Goal: Information Seeking & Learning: Learn about a topic

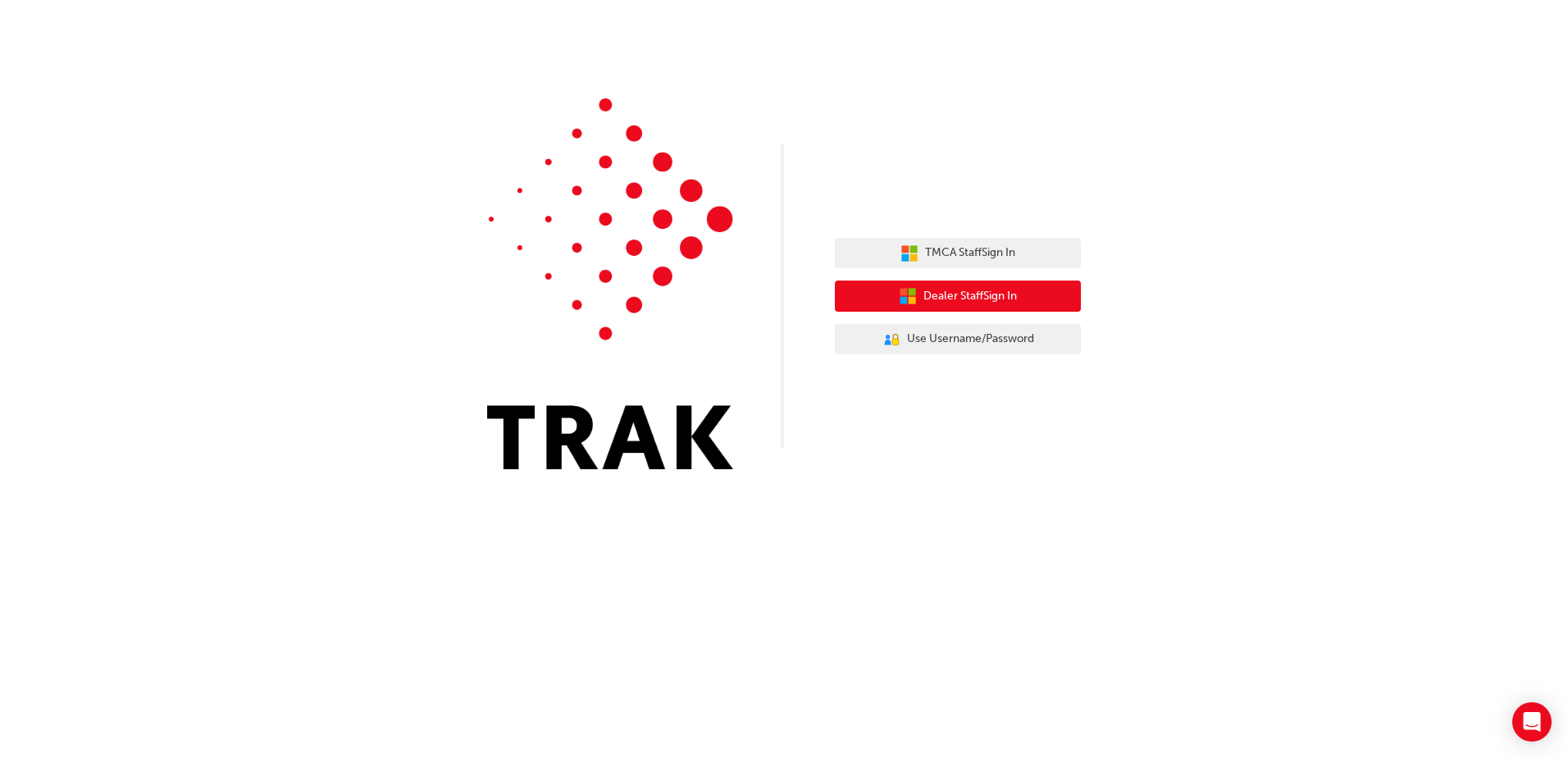
click at [1000, 298] on span "Dealer Staff Sign In" at bounding box center [969, 296] width 93 height 19
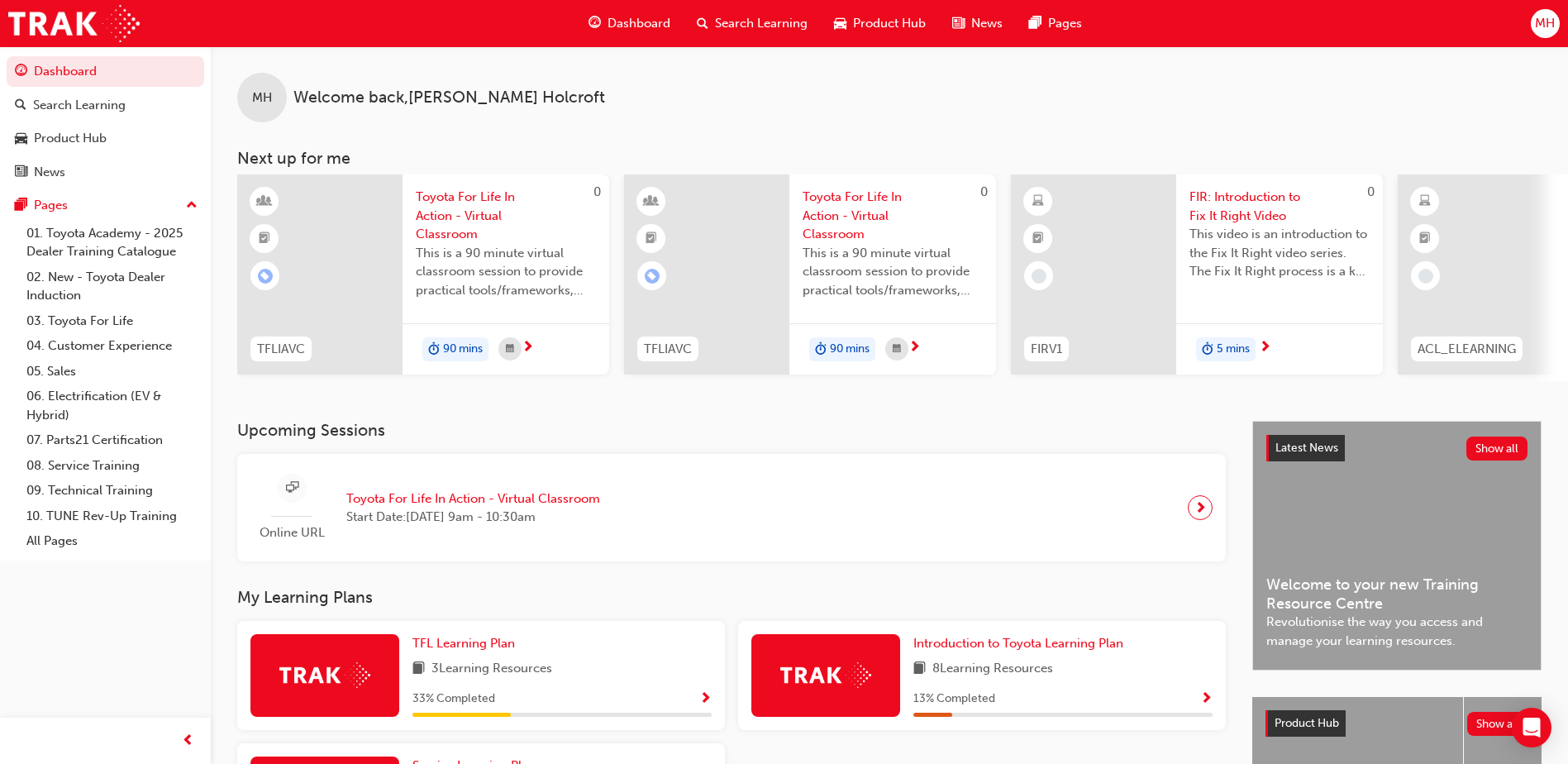
click at [747, 23] on span "Search Learning" at bounding box center [761, 24] width 93 height 19
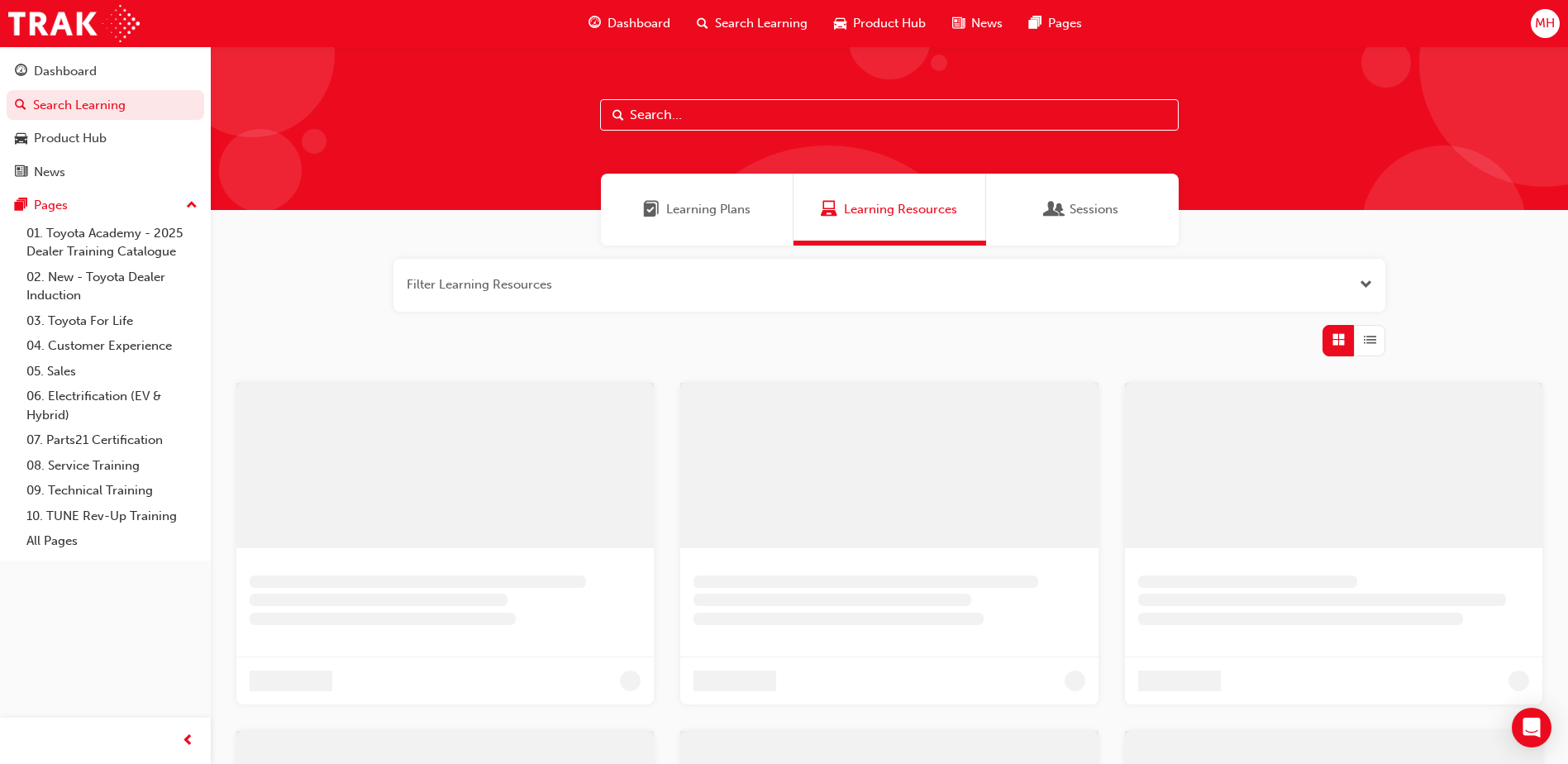
click at [769, 105] on input "text" at bounding box center [889, 115] width 578 height 31
type input "acl"
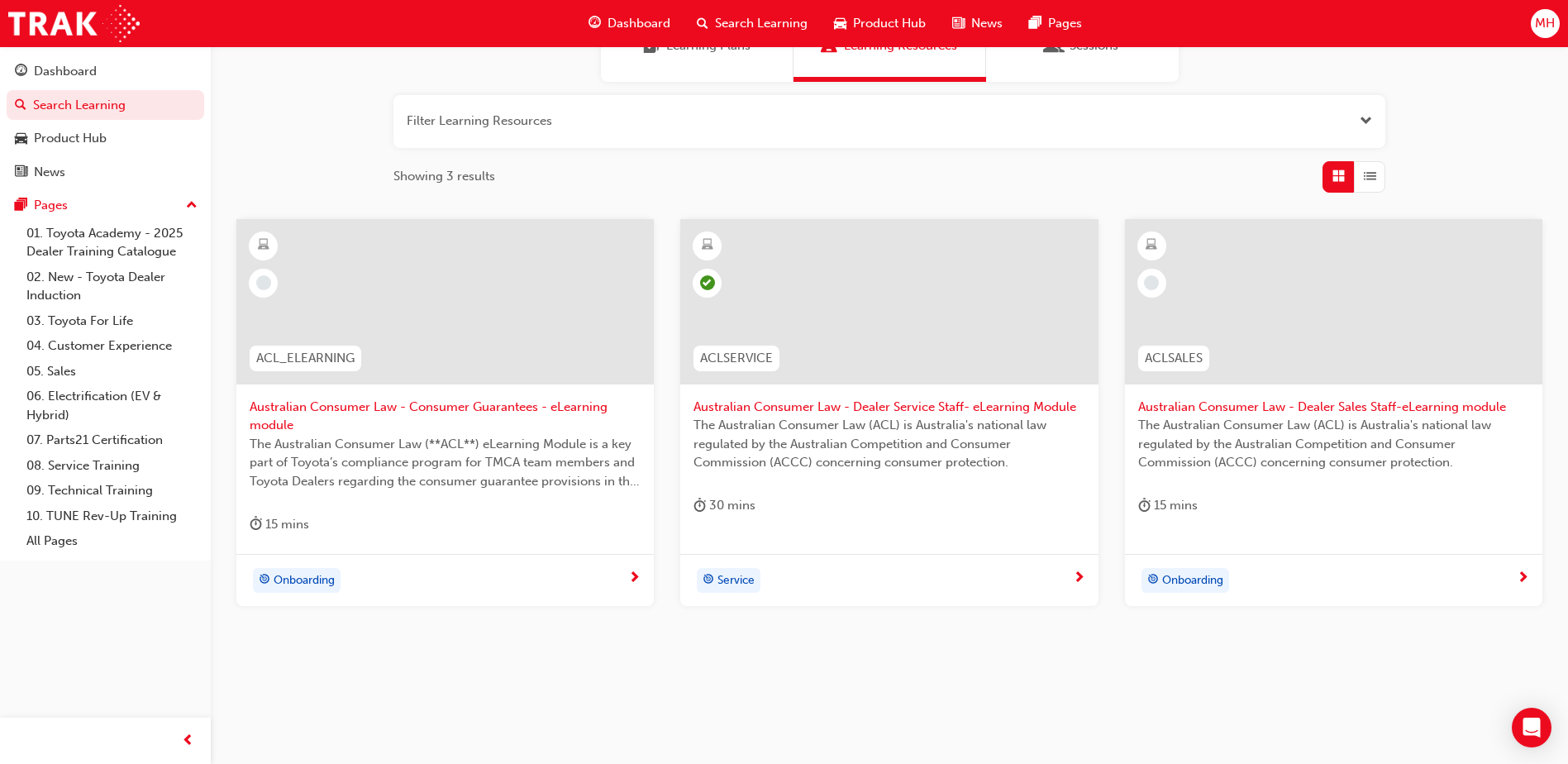
scroll to position [165, 0]
click at [469, 403] on span "Australian Consumer Law - Consumer Guarantees - eLearning module" at bounding box center [445, 414] width 391 height 37
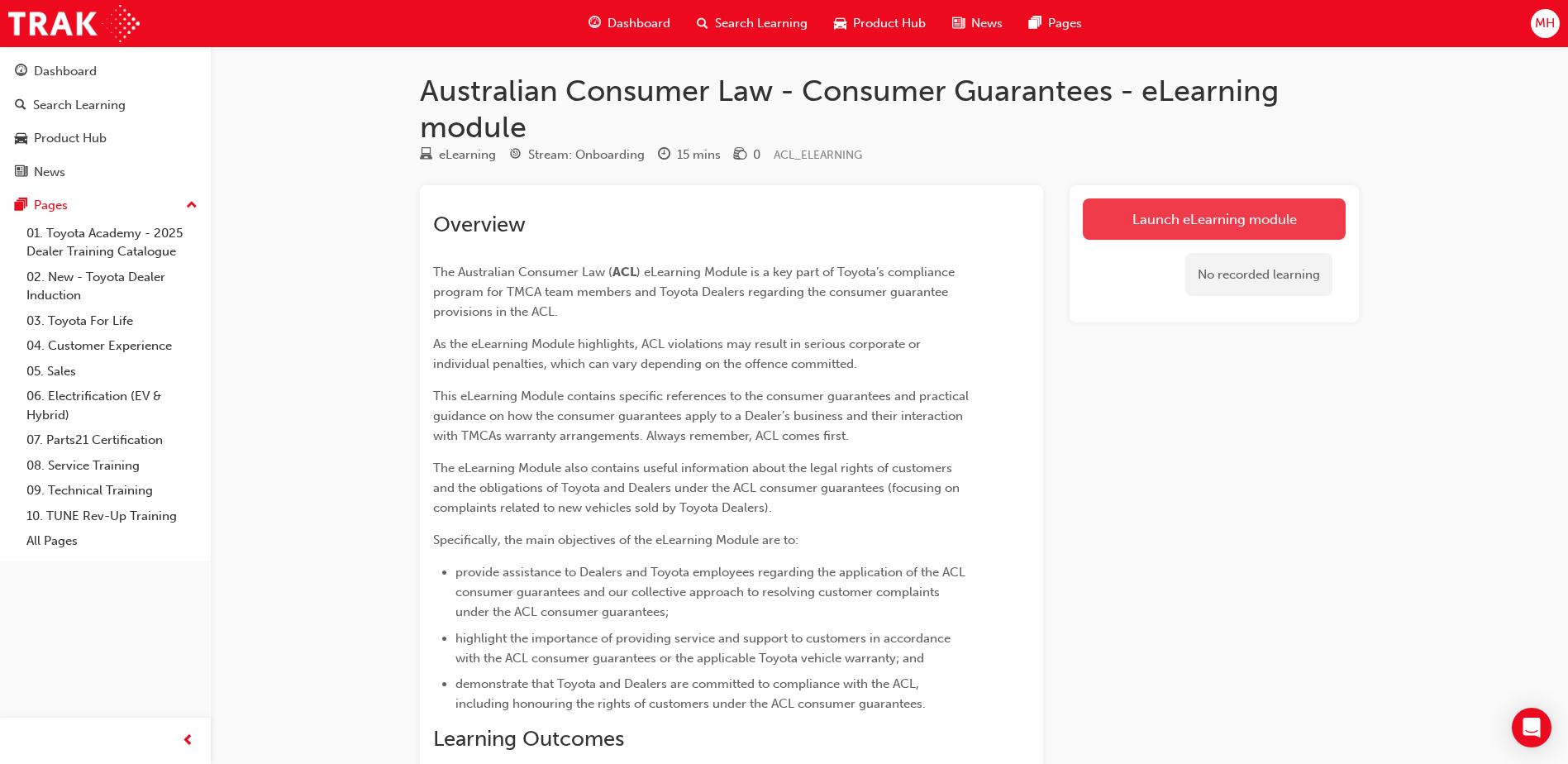
click at [1260, 219] on link "Launch eLearning module" at bounding box center [1214, 219] width 263 height 42
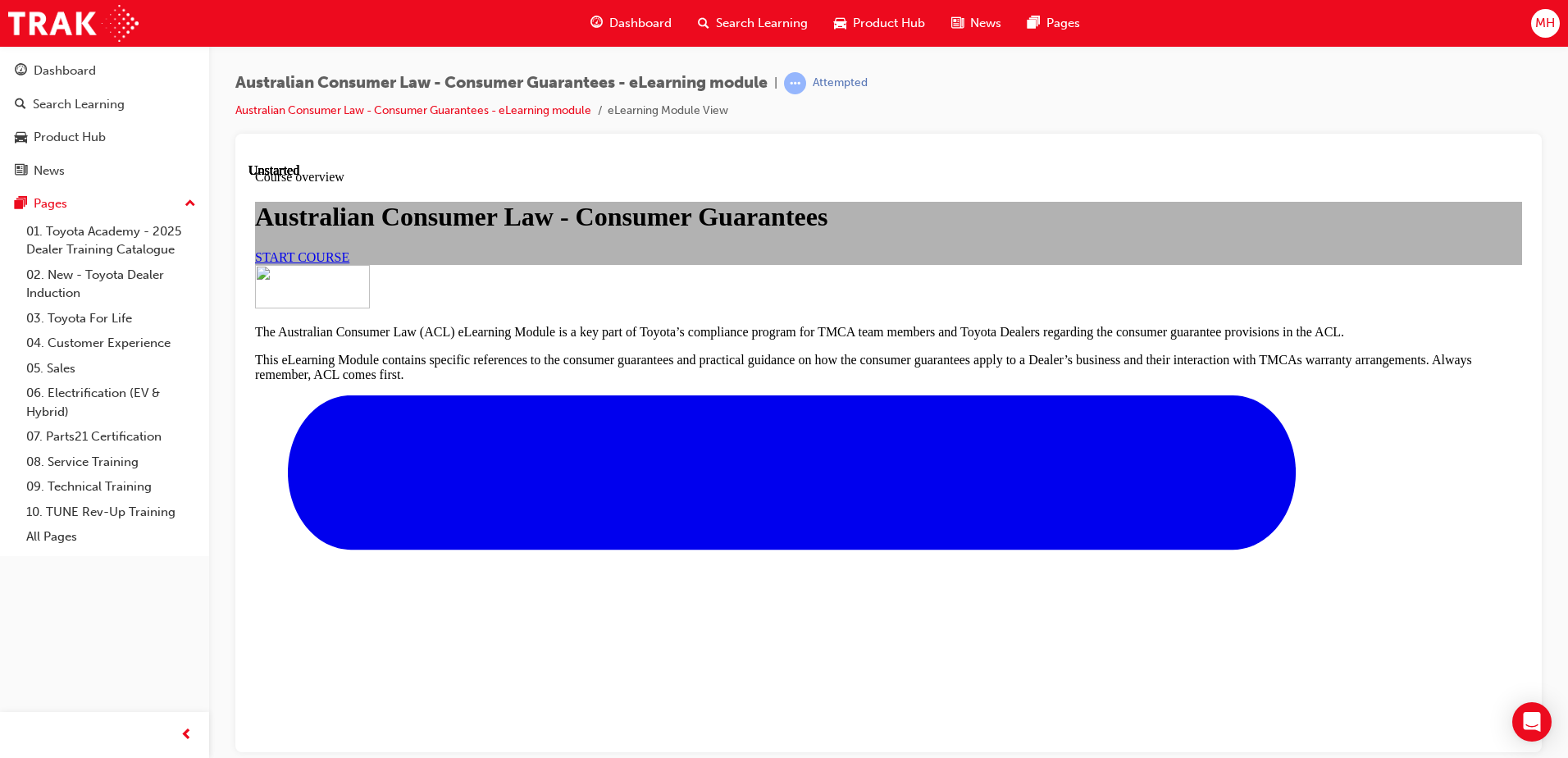
scroll to position [107, 0]
click at [349, 263] on span "START COURSE" at bounding box center [302, 256] width 94 height 14
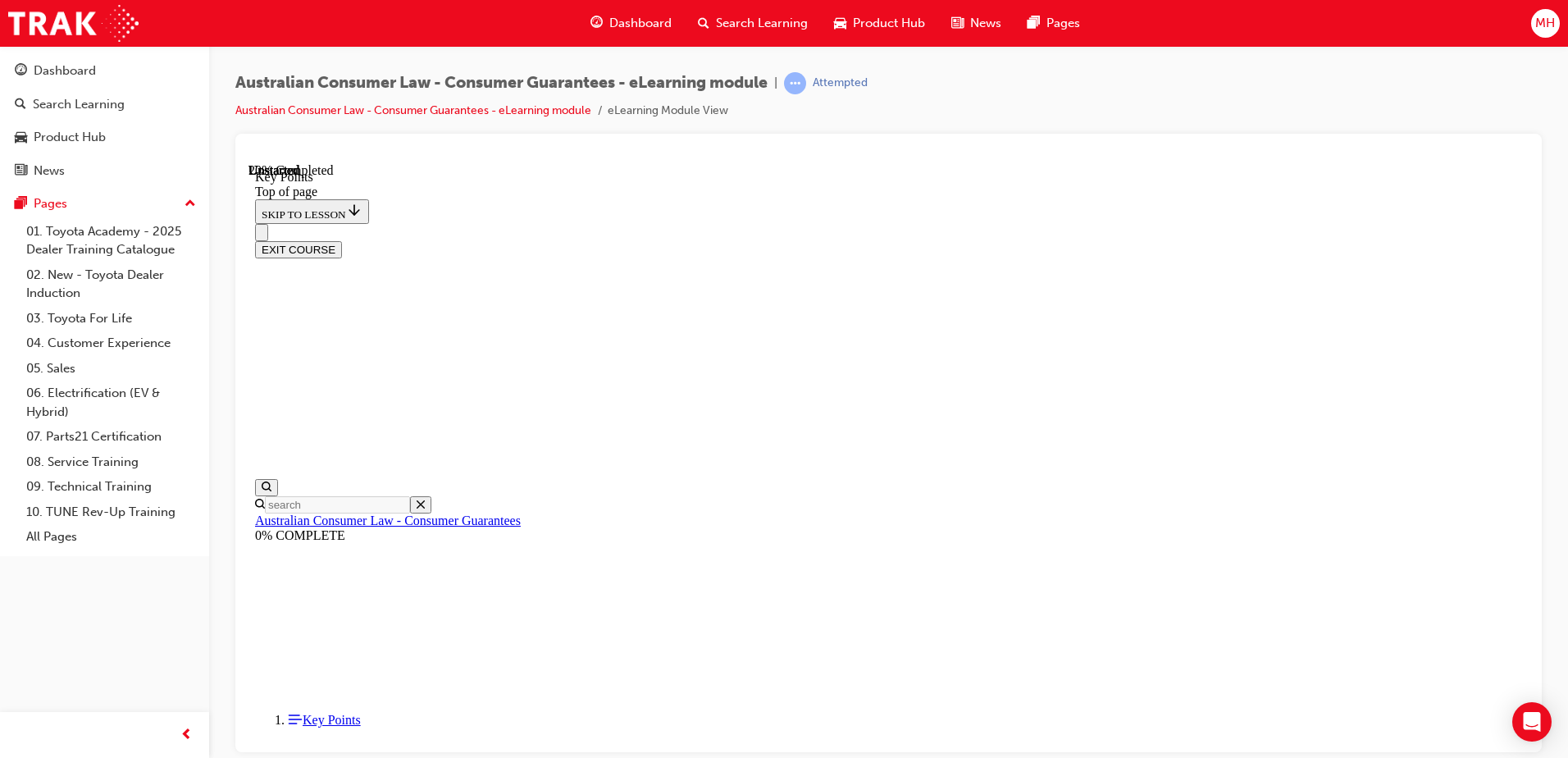
scroll to position [714, 0]
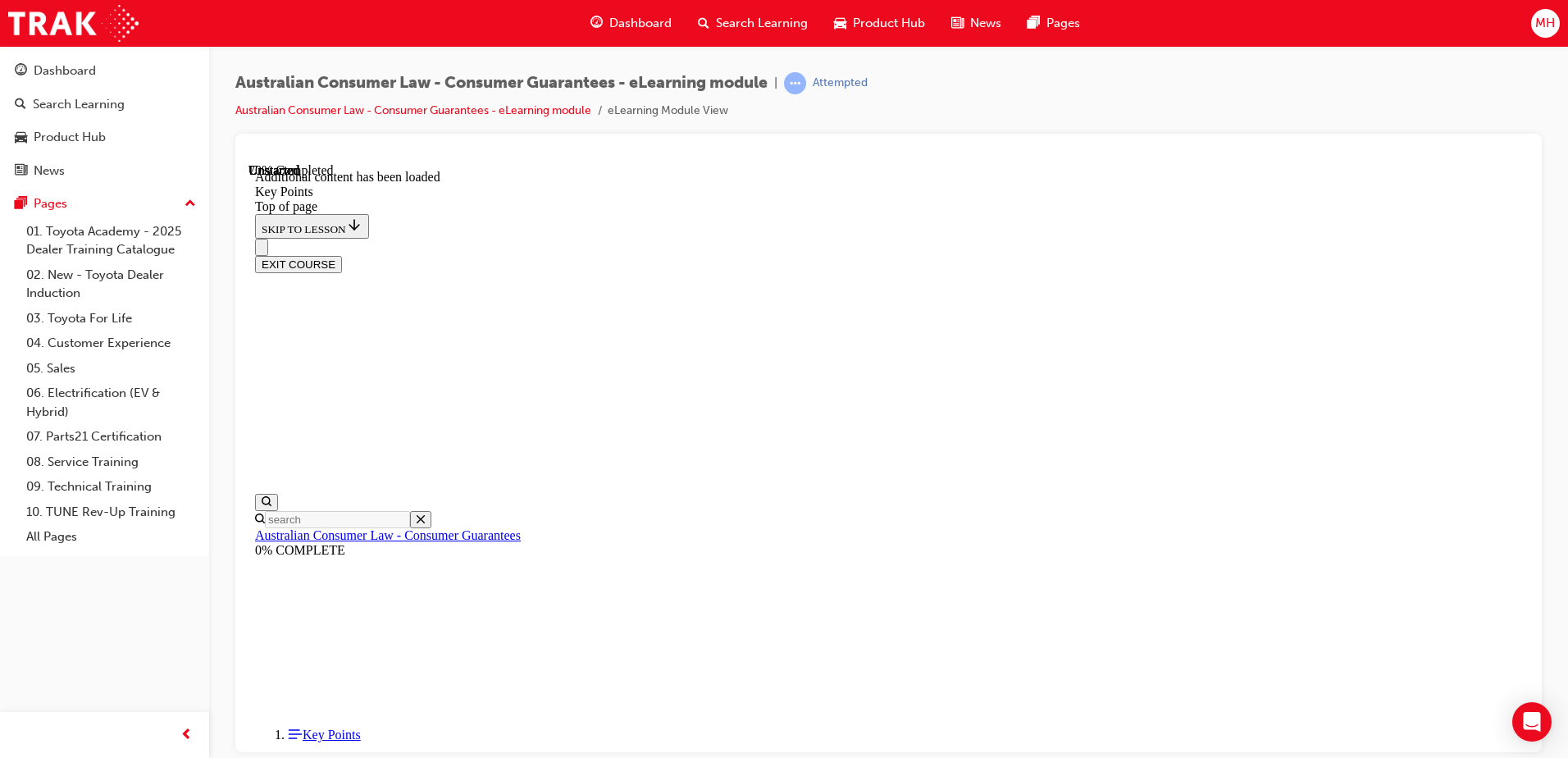
scroll to position [2133, 0]
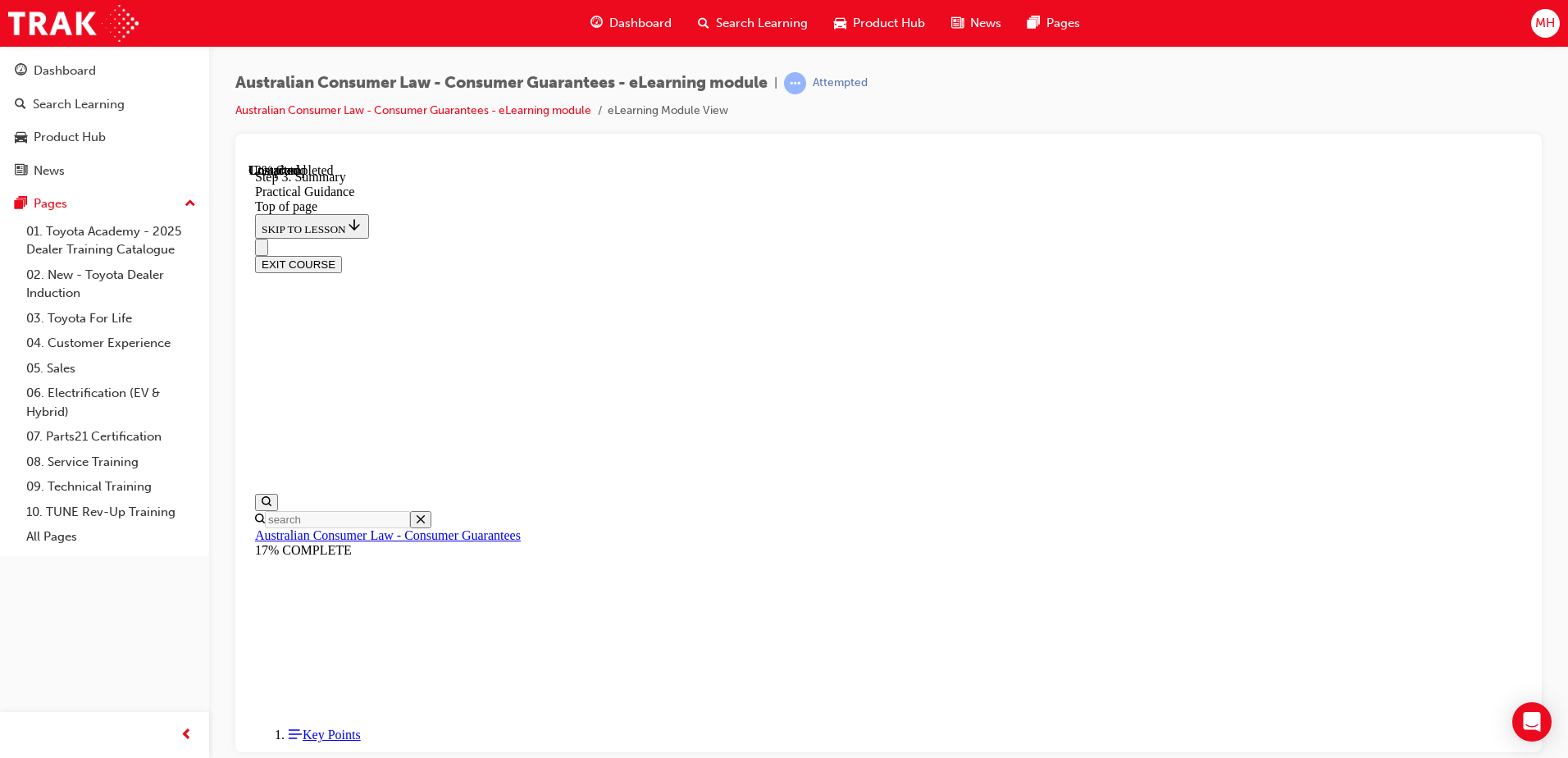
scroll to position [226, 0]
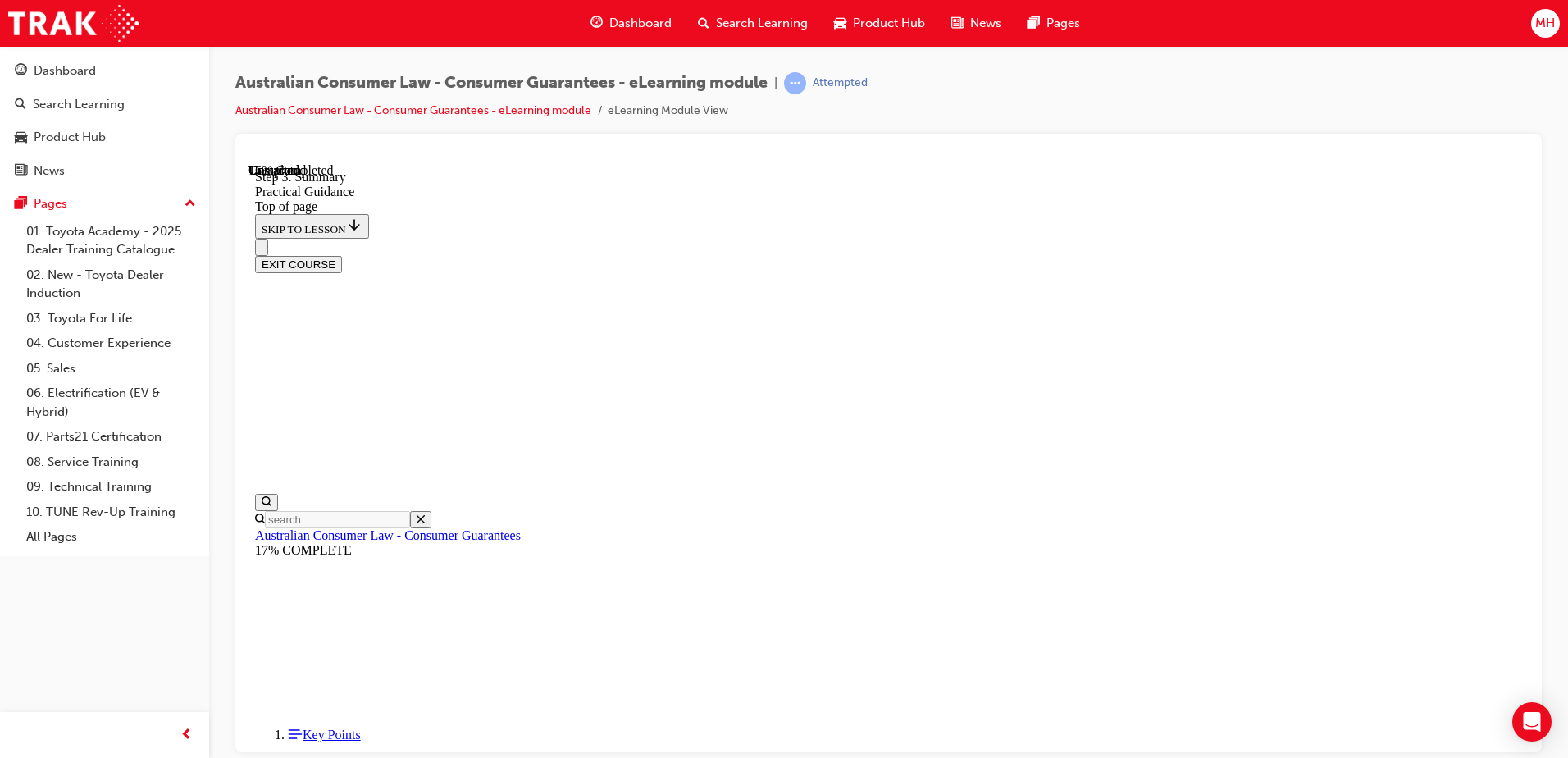
scroll to position [388, 0]
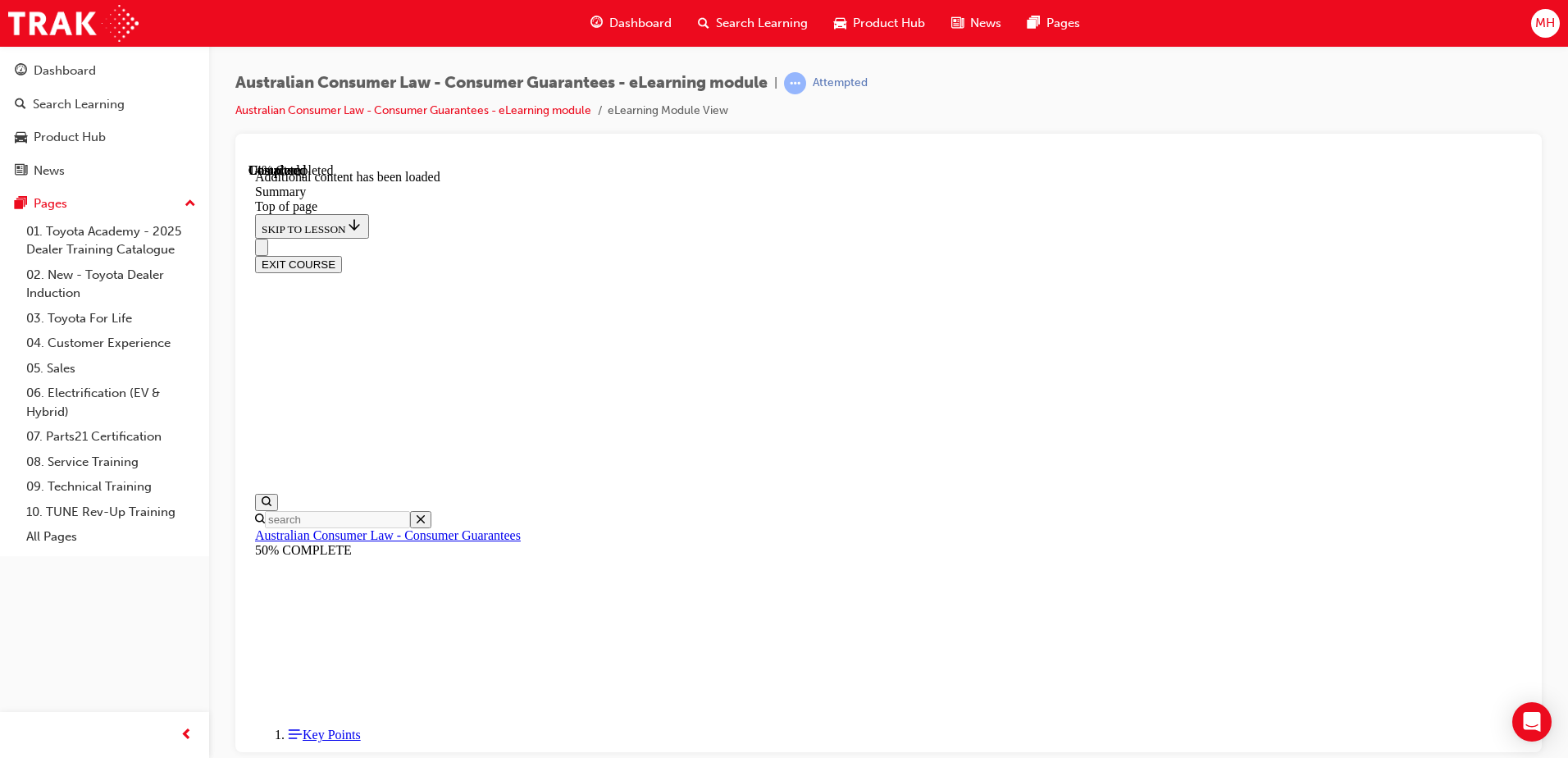
scroll to position [521, 0]
drag, startPoint x: 1042, startPoint y: 480, endPoint x: 1098, endPoint y: 487, distance: 56.4
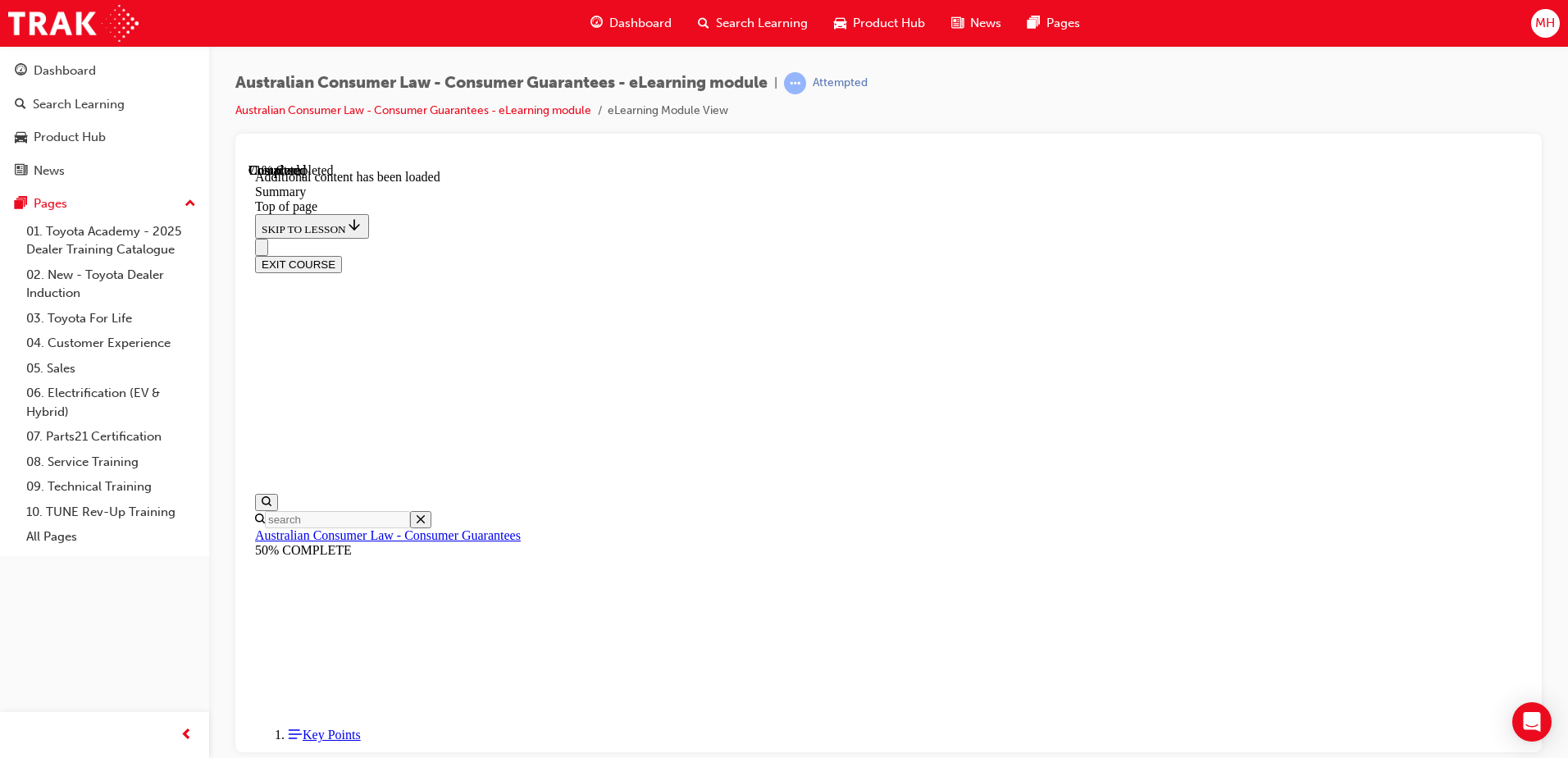
drag, startPoint x: 833, startPoint y: 368, endPoint x: 953, endPoint y: 363, distance: 120.1
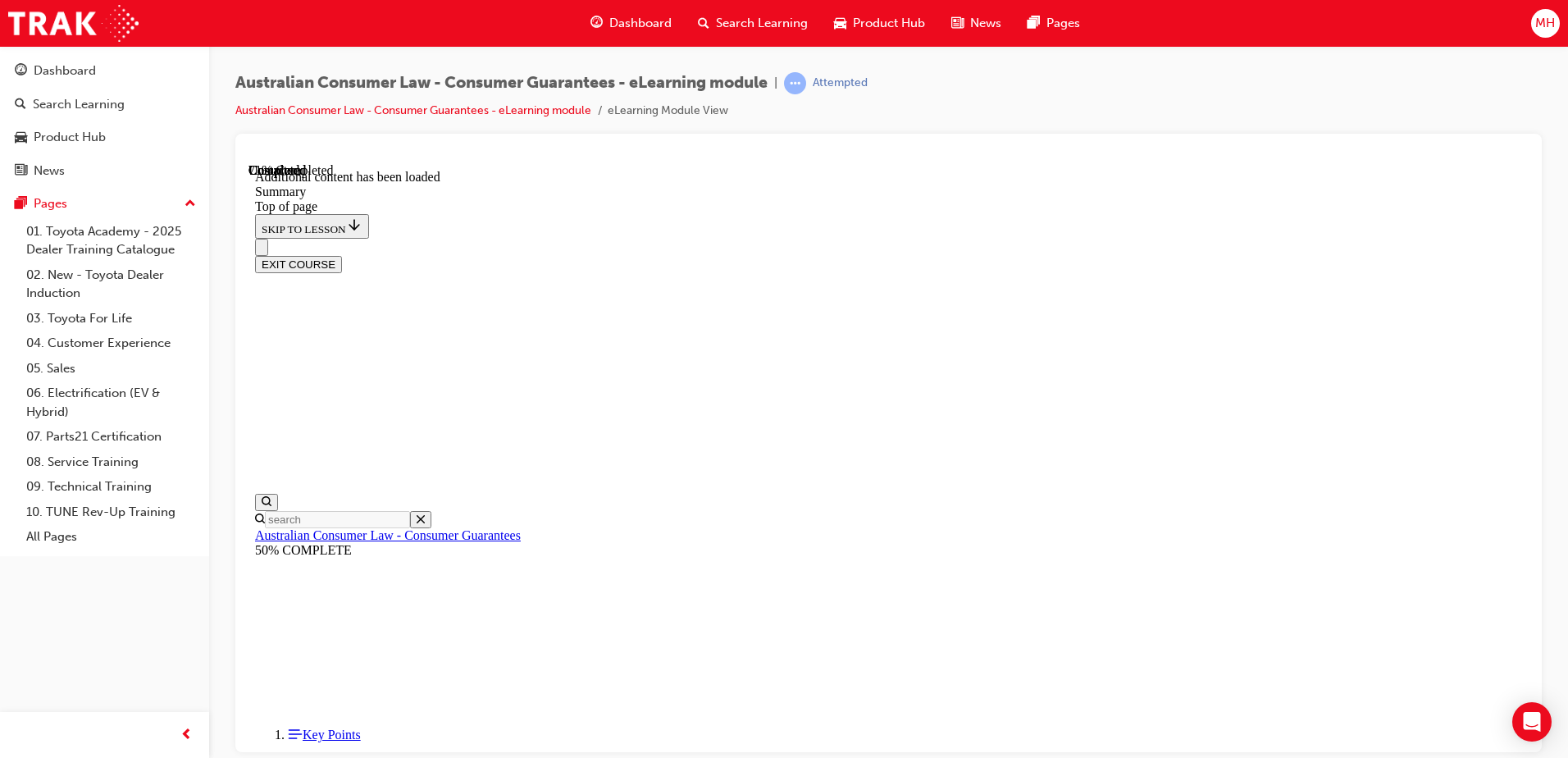
drag, startPoint x: 984, startPoint y: 350, endPoint x: 1220, endPoint y: 397, distance: 240.6
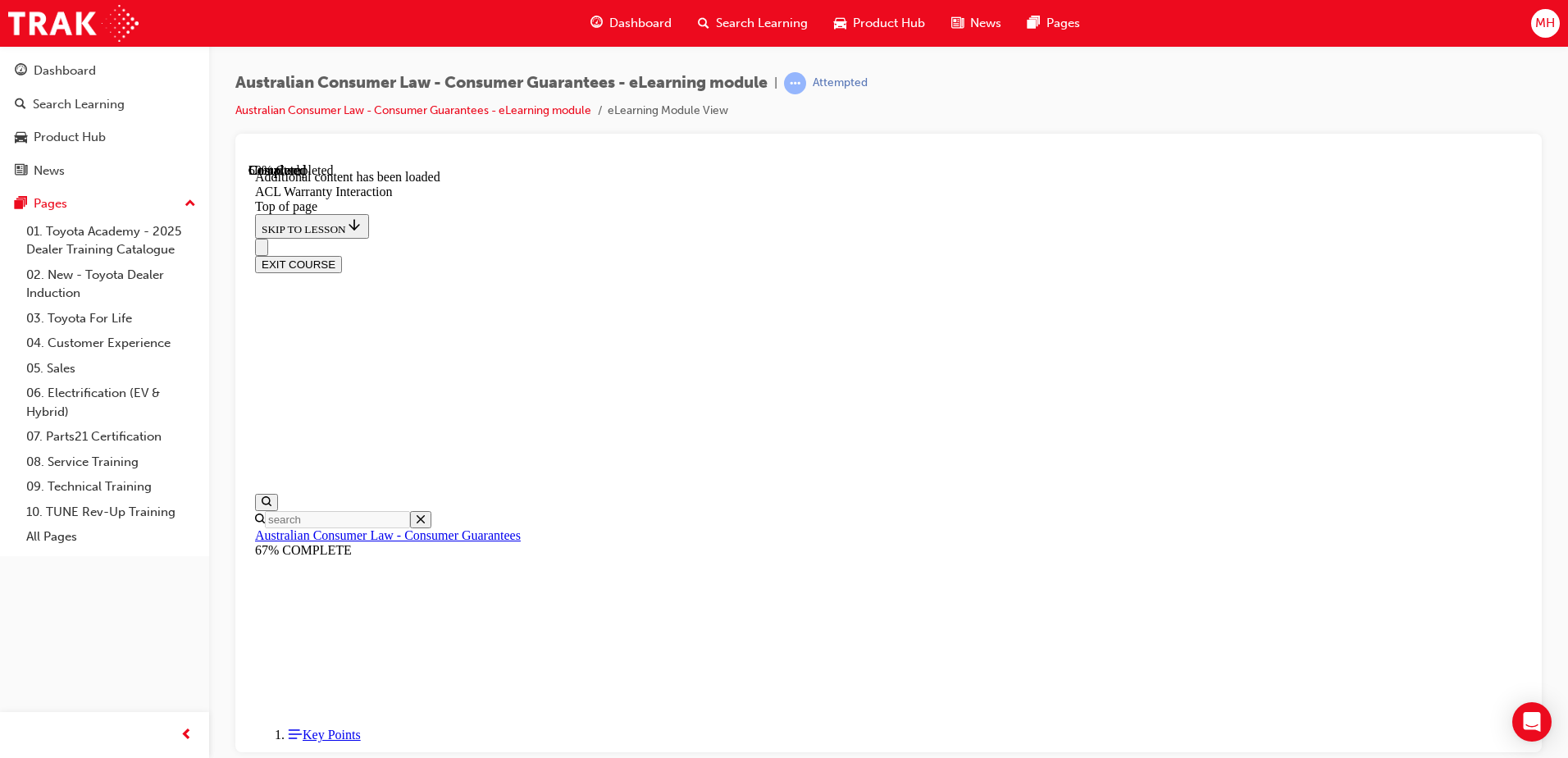
drag, startPoint x: 684, startPoint y: 538, endPoint x: 693, endPoint y: 549, distance: 14.2
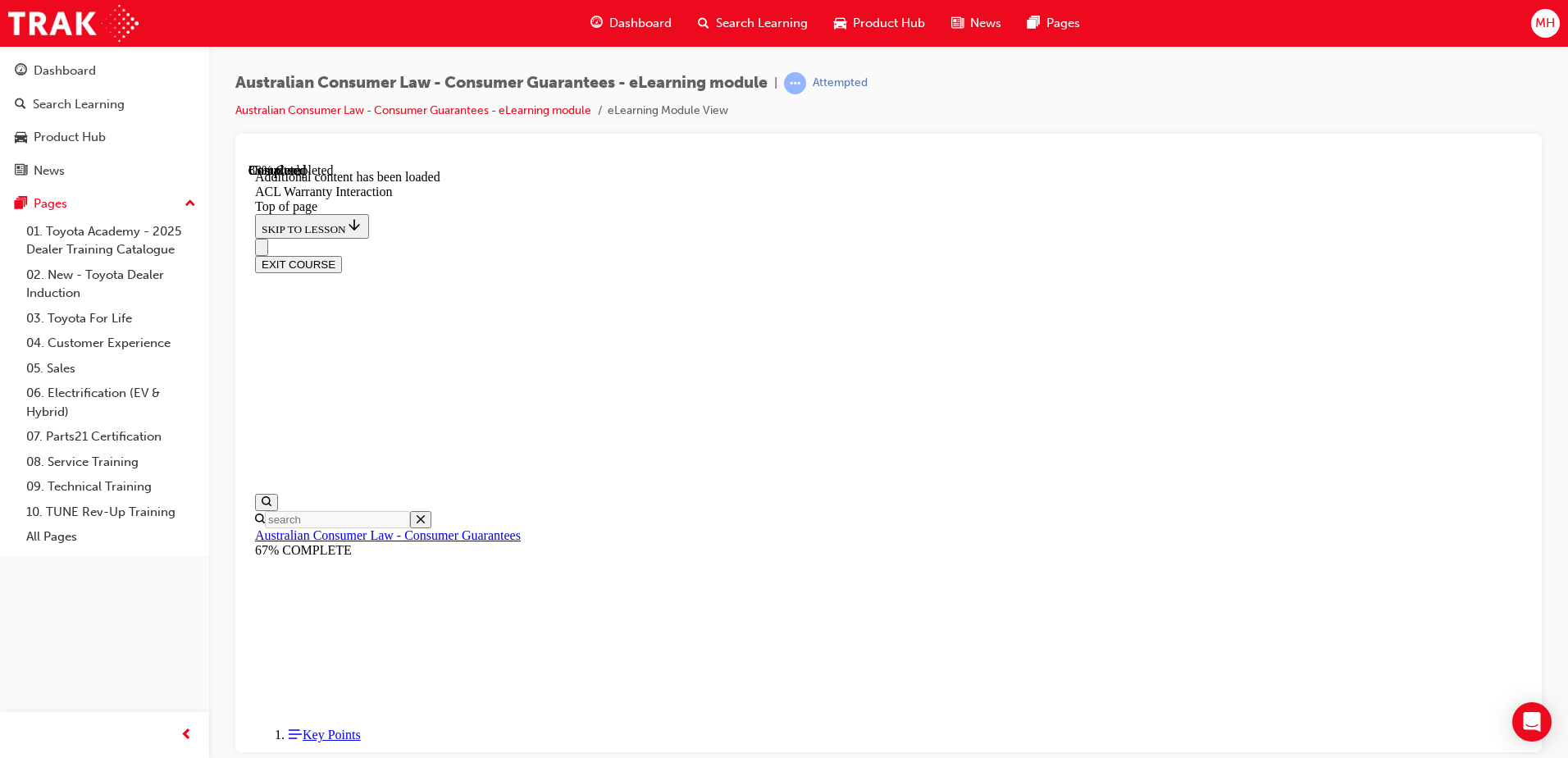
scroll to position [1864, 0]
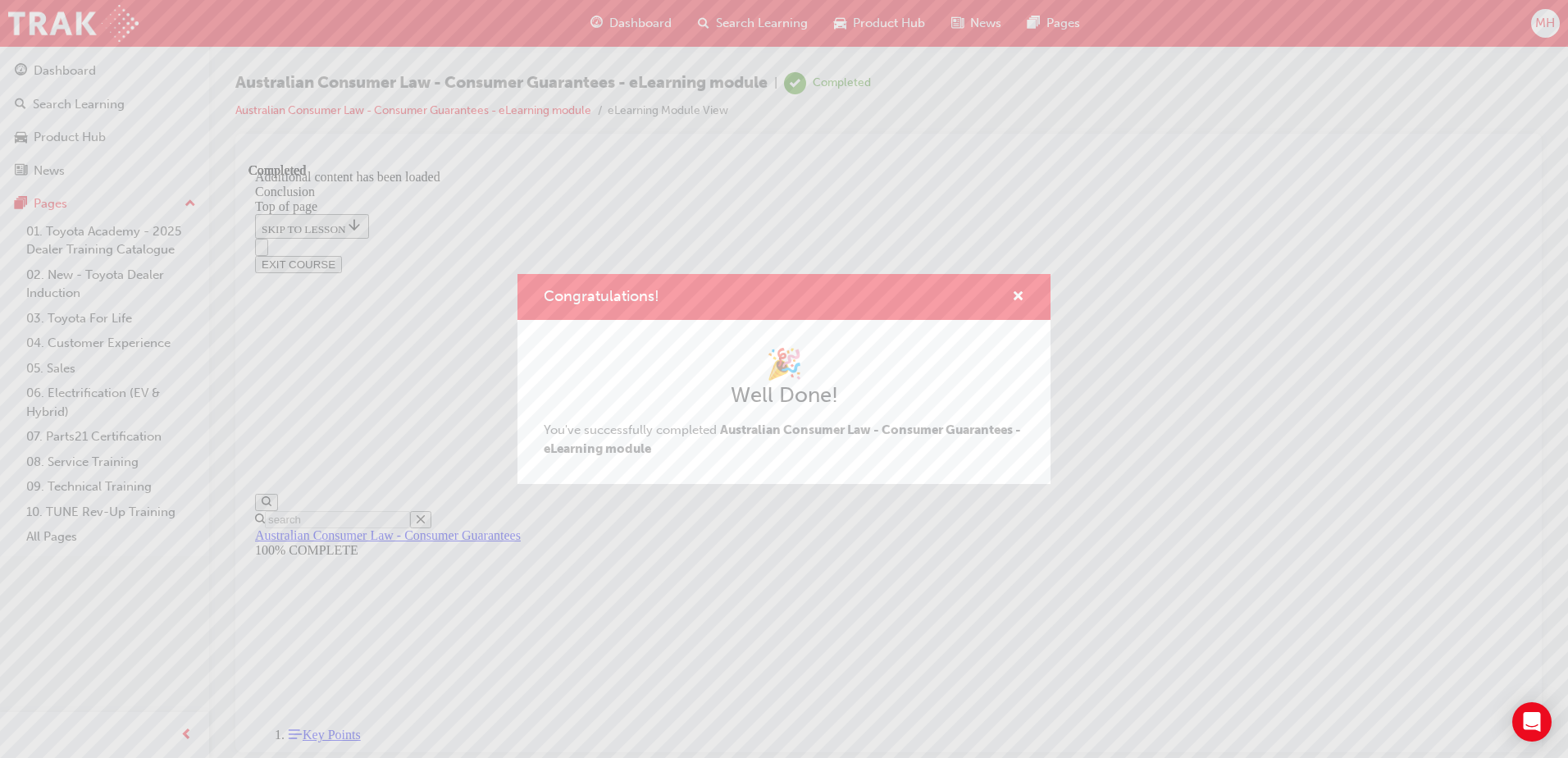
click at [1028, 294] on div "Congratulations!" at bounding box center [783, 296] width 533 height 47
click at [1016, 307] on div "Congratulations!" at bounding box center [783, 296] width 533 height 47
click at [1017, 298] on span "cross-icon" at bounding box center [1017, 296] width 12 height 14
